Goal: Transaction & Acquisition: Purchase product/service

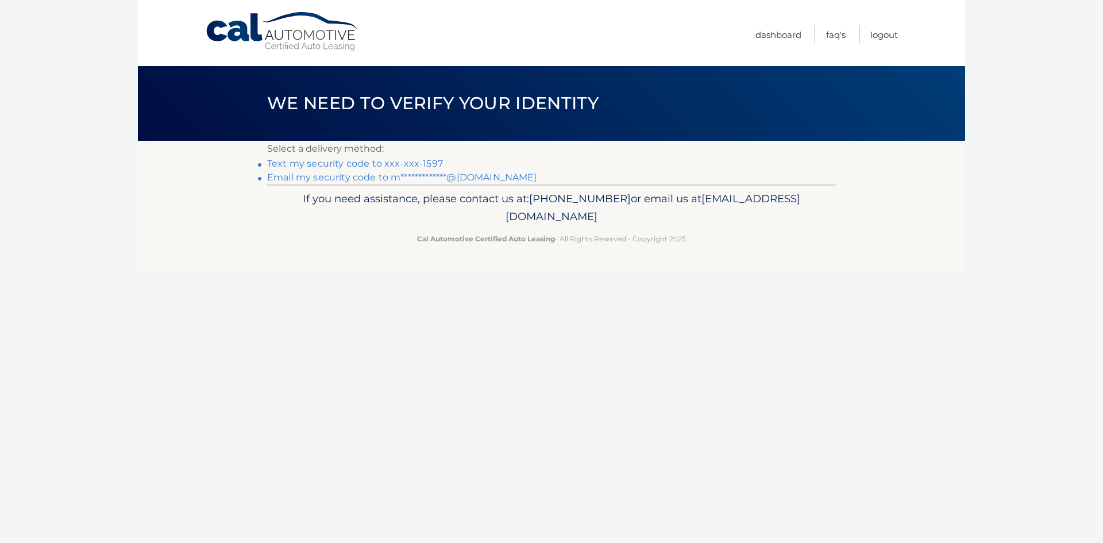
click at [424, 165] on link "Text my security code to xxx-xxx-1597" at bounding box center [355, 163] width 176 height 11
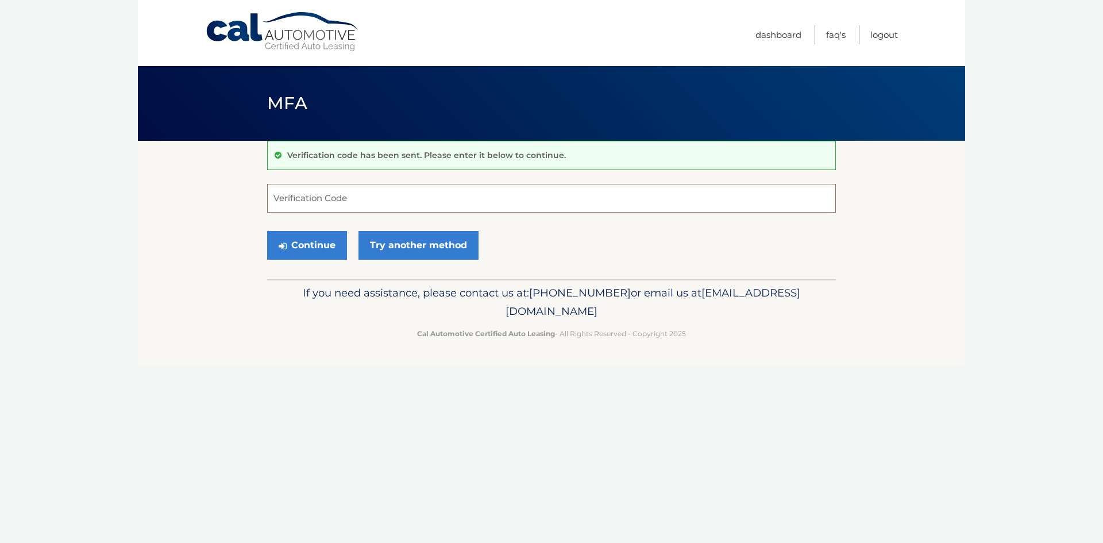
click at [338, 196] on input "Verification Code" at bounding box center [551, 198] width 569 height 29
type input "503702"
click at [330, 248] on button "Continue" at bounding box center [307, 245] width 80 height 29
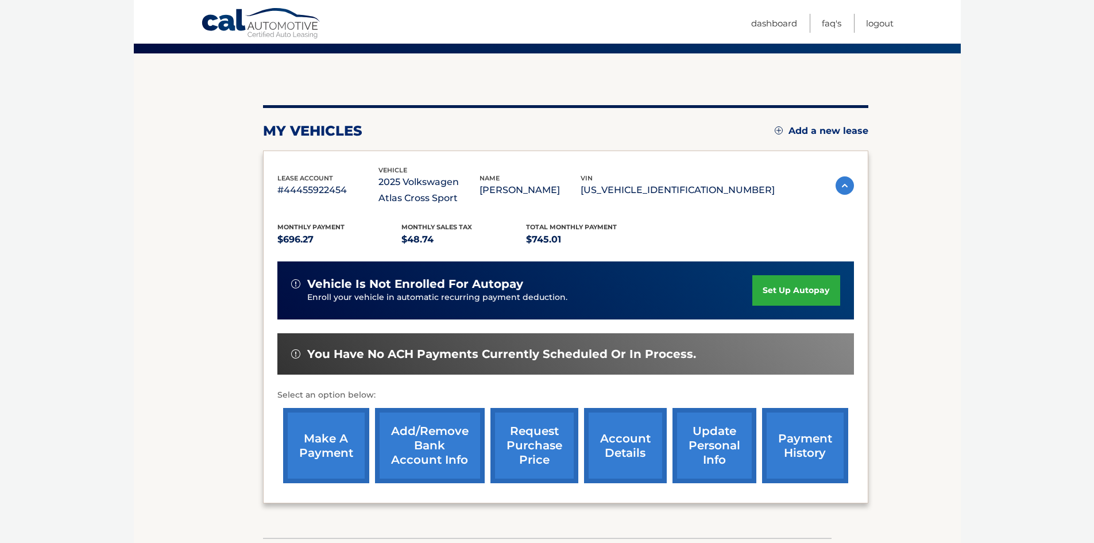
scroll to position [115, 0]
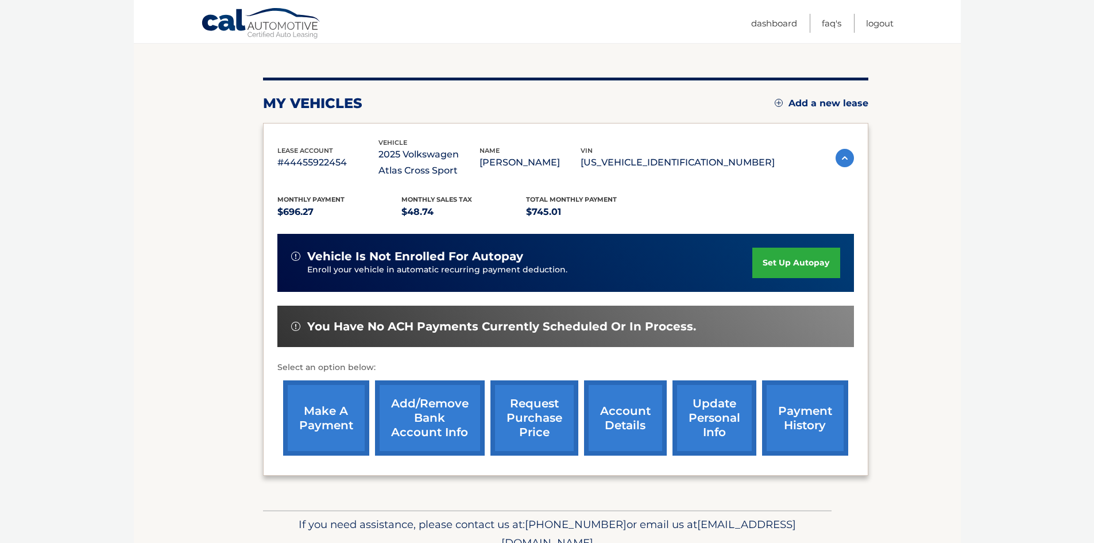
click at [330, 425] on link "make a payment" at bounding box center [326, 417] width 86 height 75
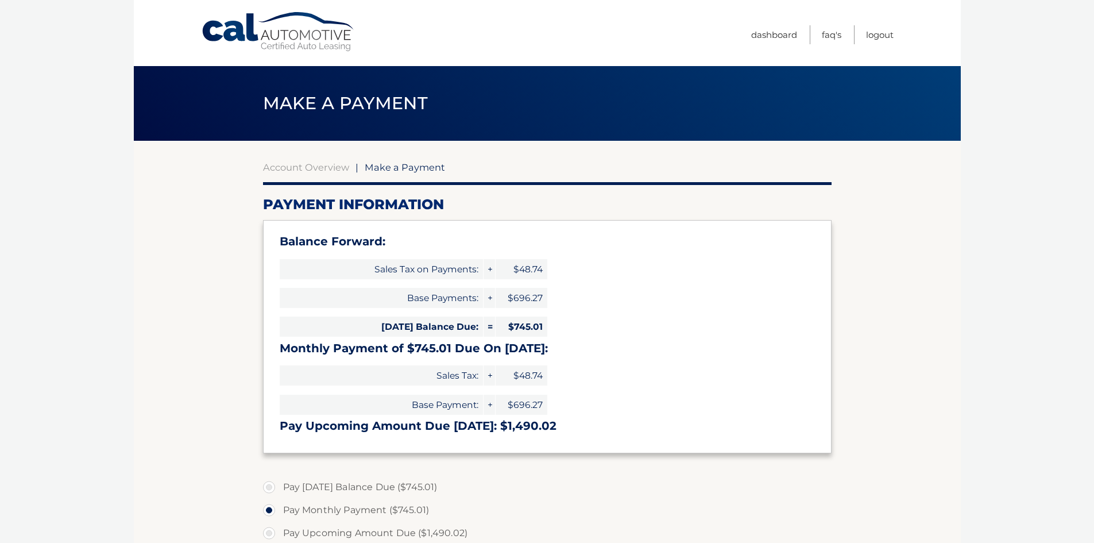
select select "MjY1ZWUzYmUtYzIzMi00YmZiLWJiM2MtMzU0Y2QwYWNkMGZj"
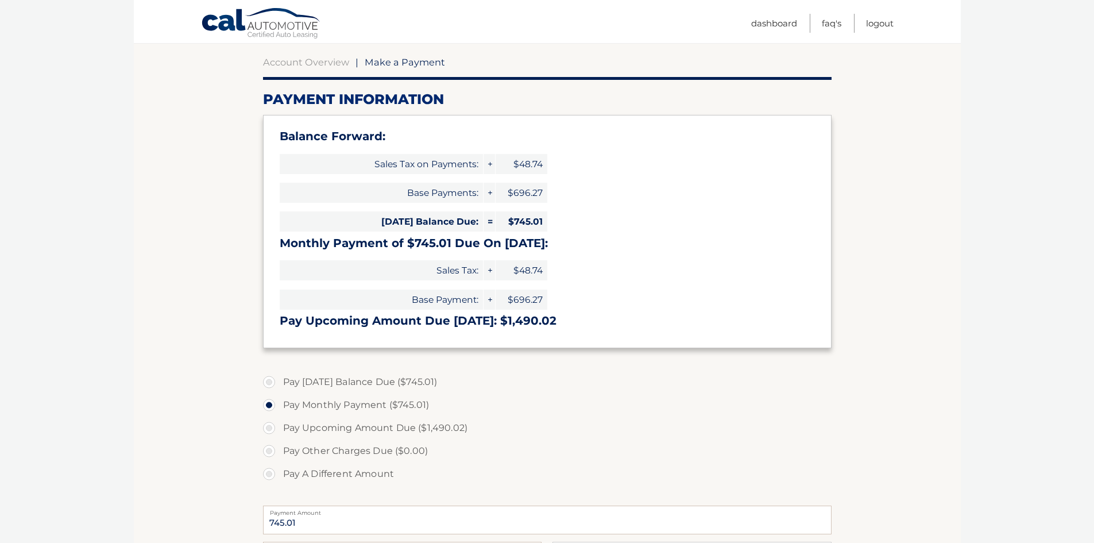
scroll to position [115, 0]
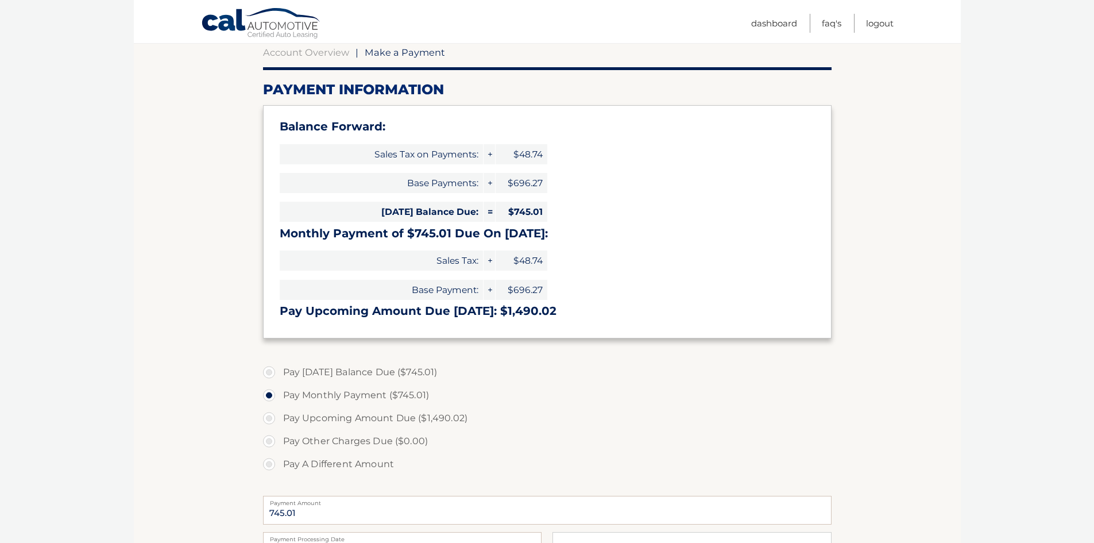
click at [268, 371] on label "Pay Today's Balance Due ($745.01)" at bounding box center [547, 372] width 569 height 23
click at [268, 371] on input "Pay Today's Balance Due ($745.01)" at bounding box center [273, 370] width 11 height 18
radio input "true"
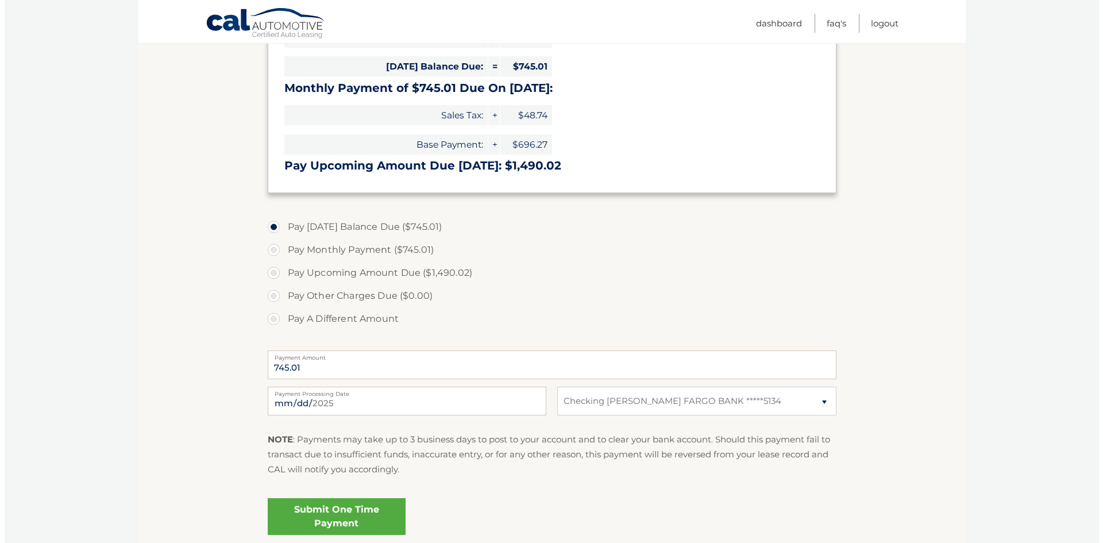
scroll to position [287, 0]
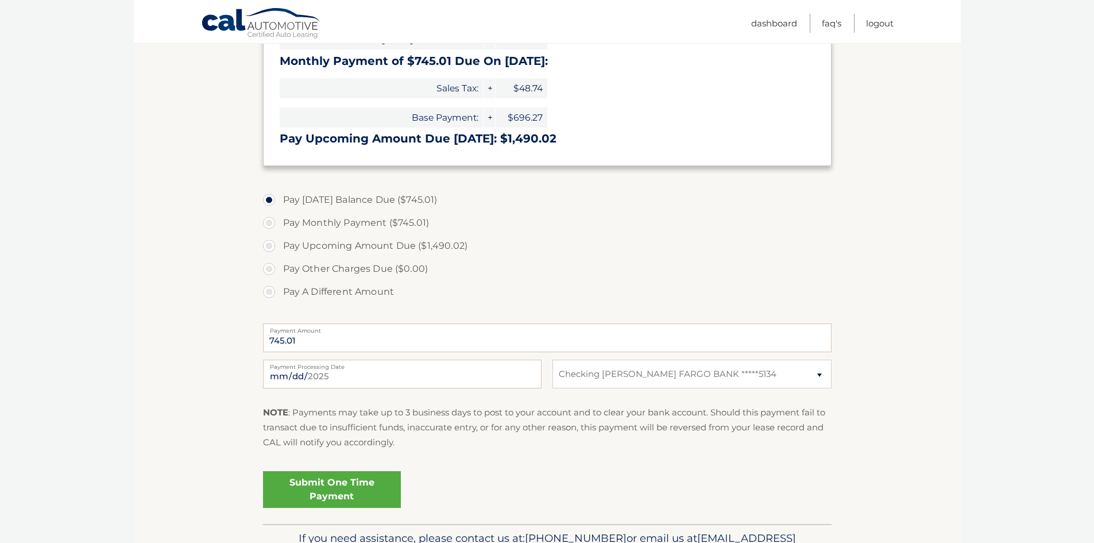
click at [345, 492] on link "Submit One Time Payment" at bounding box center [332, 489] width 138 height 37
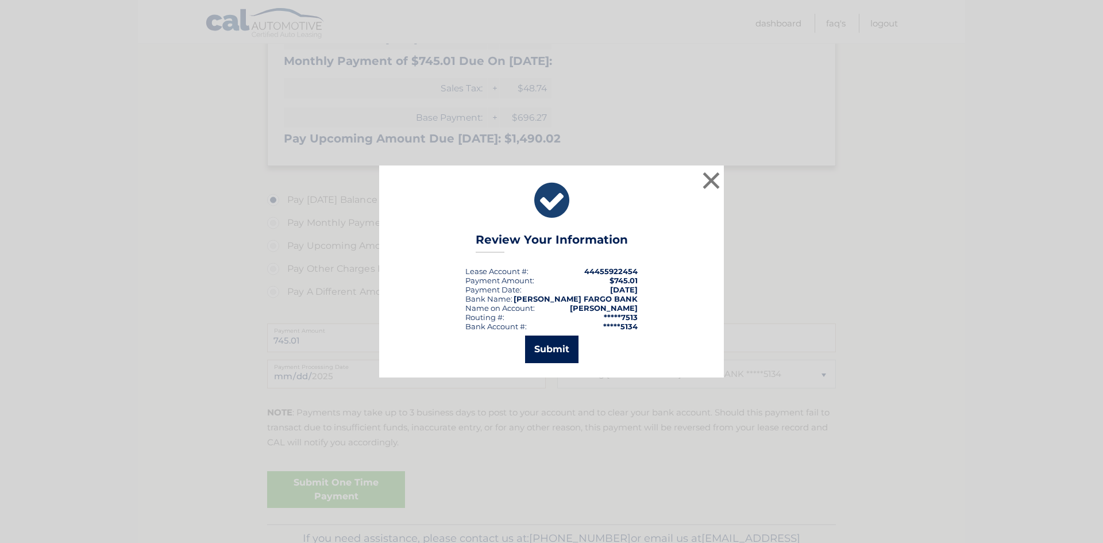
click at [541, 350] on button "Submit" at bounding box center [551, 350] width 53 height 28
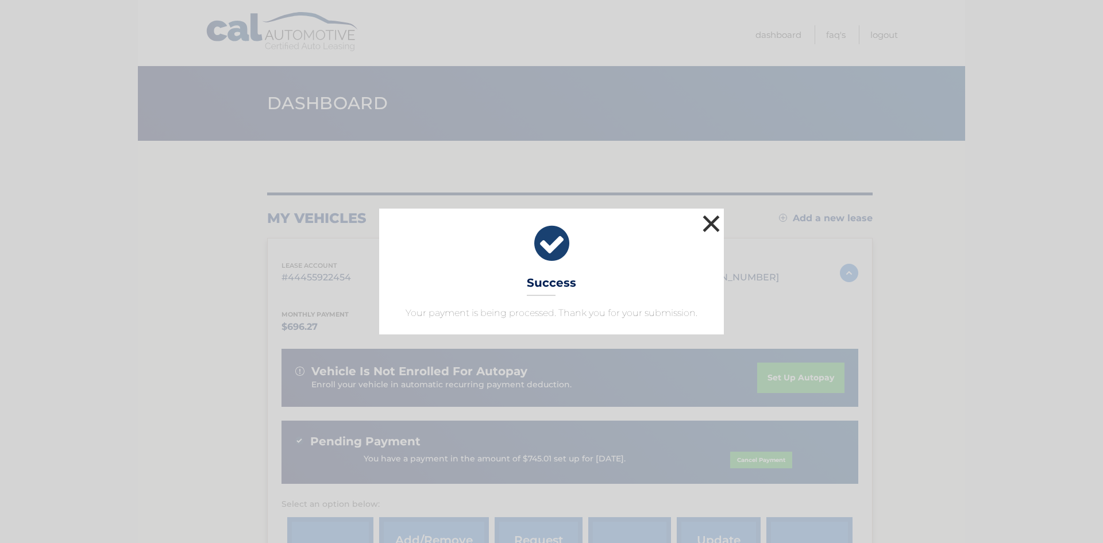
click at [710, 225] on button "×" at bounding box center [711, 223] width 23 height 23
